Goal: Information Seeking & Learning: Learn about a topic

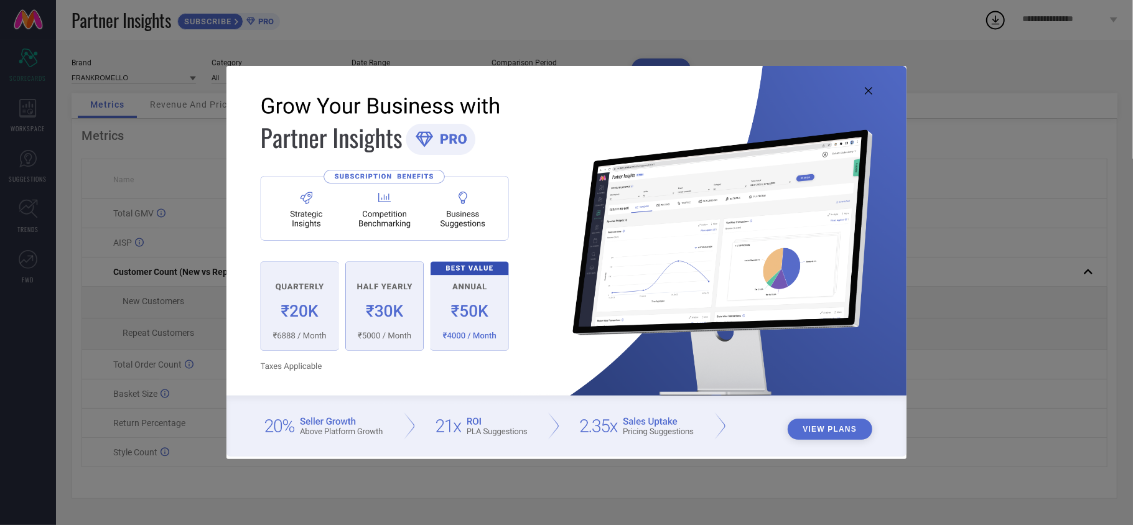
click at [871, 92] on icon at bounding box center [868, 90] width 7 height 7
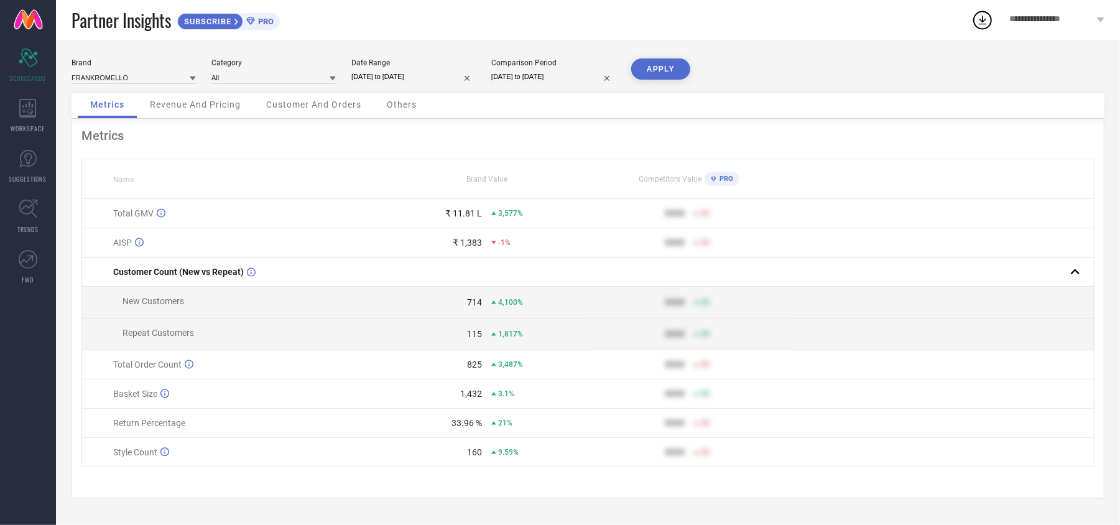
scroll to position [5, 0]
click at [3, 123] on div "WORKSPACE" at bounding box center [28, 116] width 56 height 50
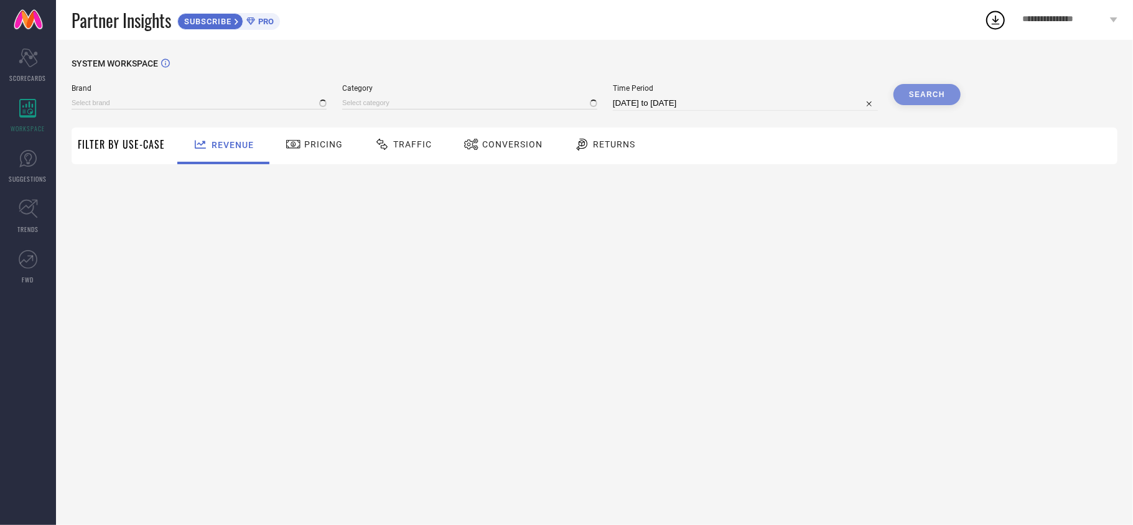
type input "FRANKROMELLO"
type input "All"
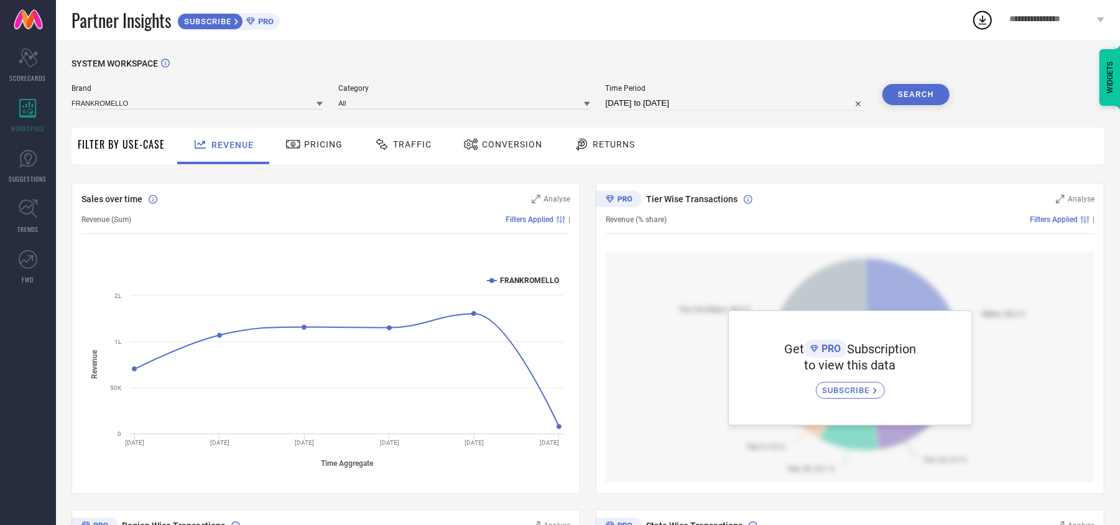
click at [299, 135] on div "Pricing" at bounding box center [313, 144] width 63 height 21
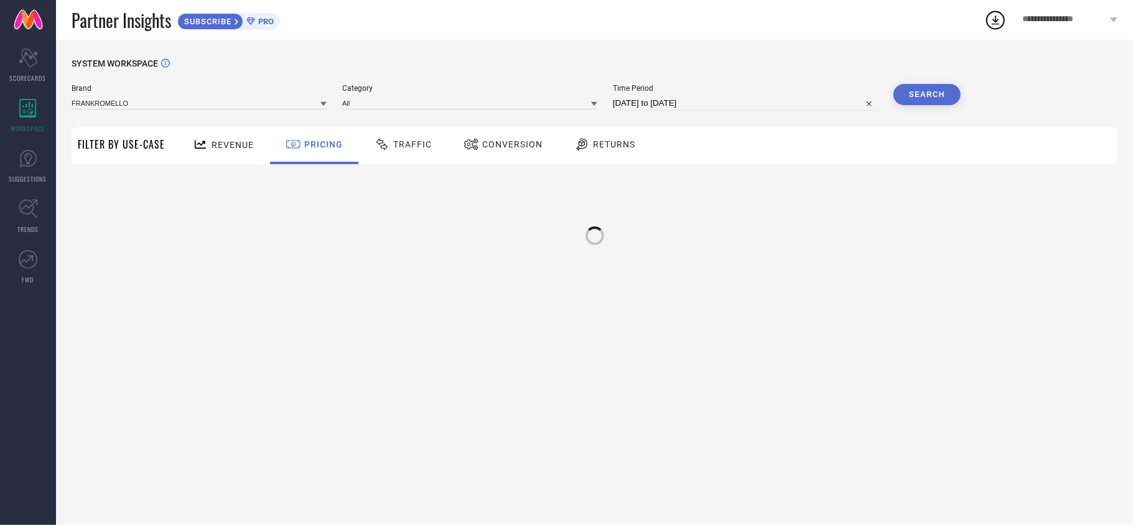
click at [413, 142] on span "Traffic" at bounding box center [412, 144] width 39 height 10
click at [575, 146] on icon at bounding box center [583, 144] width 16 height 15
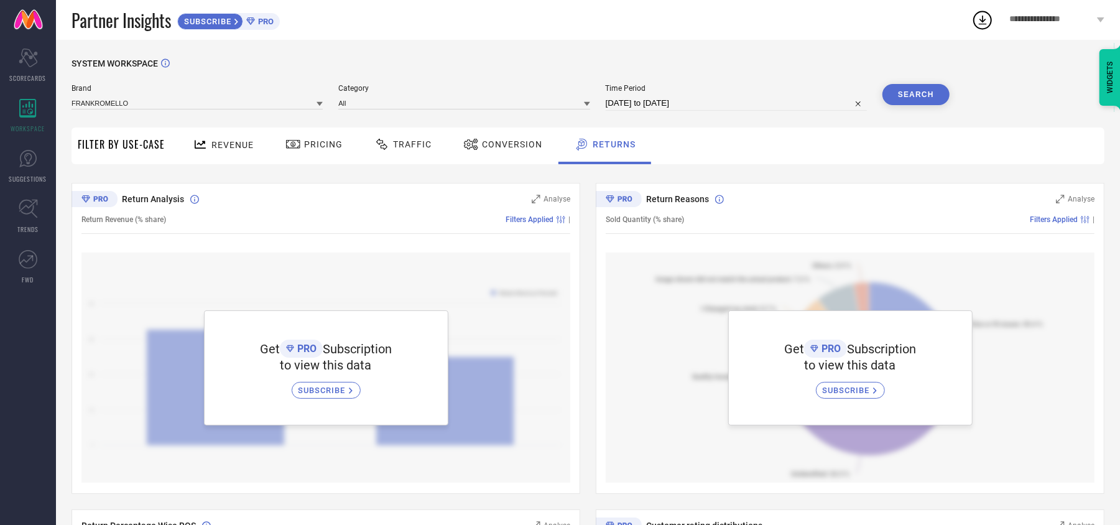
click at [494, 142] on span "Conversion" at bounding box center [512, 144] width 60 height 10
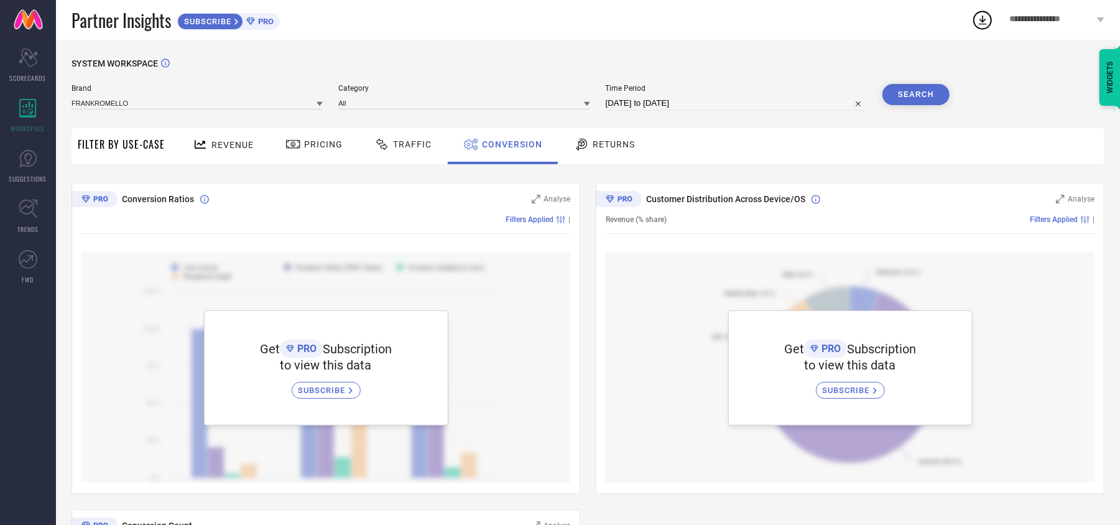
click at [394, 151] on div "Traffic" at bounding box center [402, 144] width 63 height 21
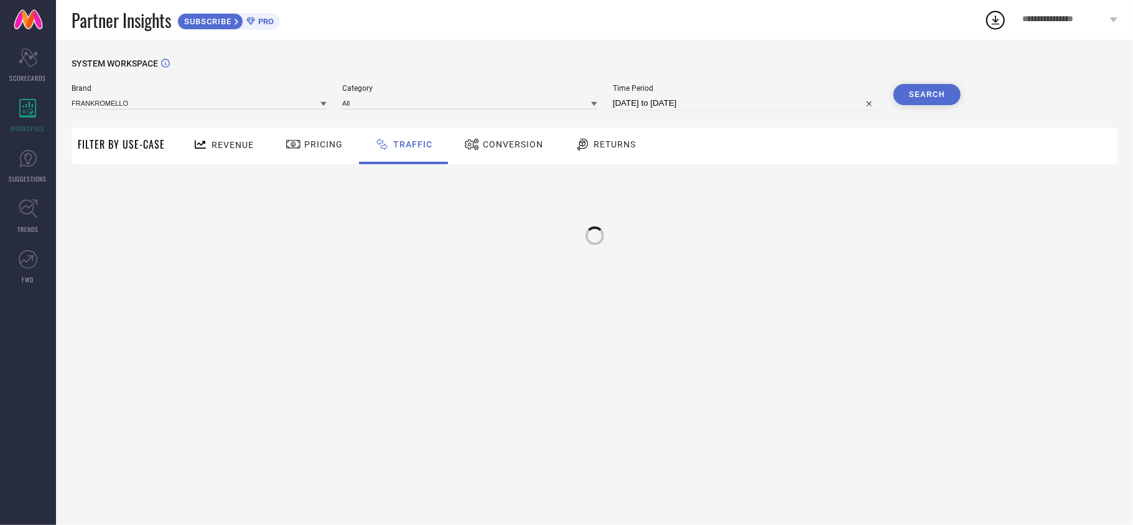
click at [297, 150] on div "Pricing" at bounding box center [313, 144] width 63 height 21
click at [202, 153] on div "Revenue" at bounding box center [223, 145] width 67 height 22
